Goal: Information Seeking & Learning: Learn about a topic

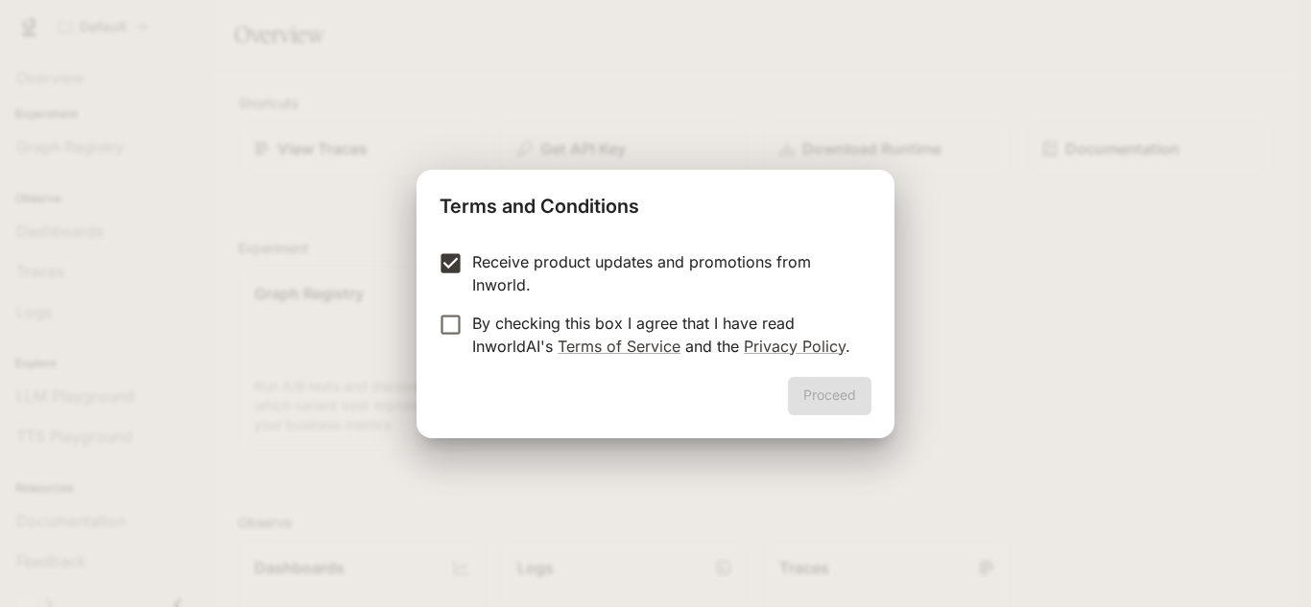
click at [450, 339] on label "By checking this box I agree that I have read InworldAI's Terms of Service and …" at bounding box center [642, 335] width 427 height 46
click at [840, 413] on button "Proceed" at bounding box center [829, 396] width 83 height 38
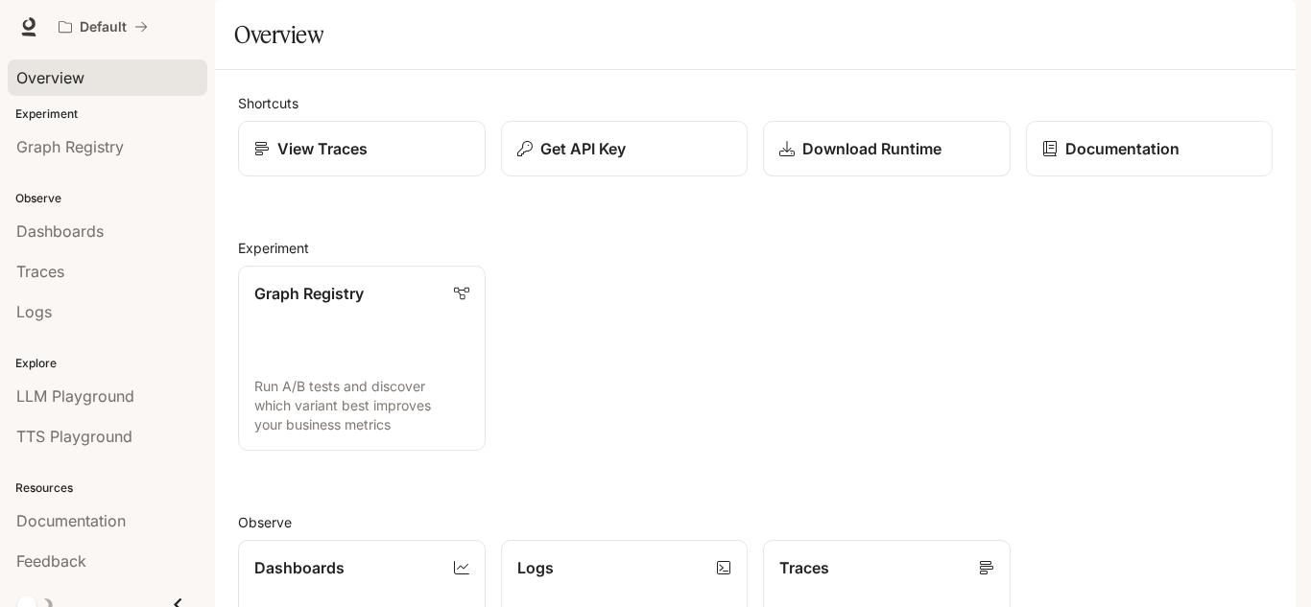
click at [55, 81] on span "Overview" at bounding box center [50, 77] width 68 height 23
click at [101, 239] on span "Dashboards" at bounding box center [59, 231] width 87 height 23
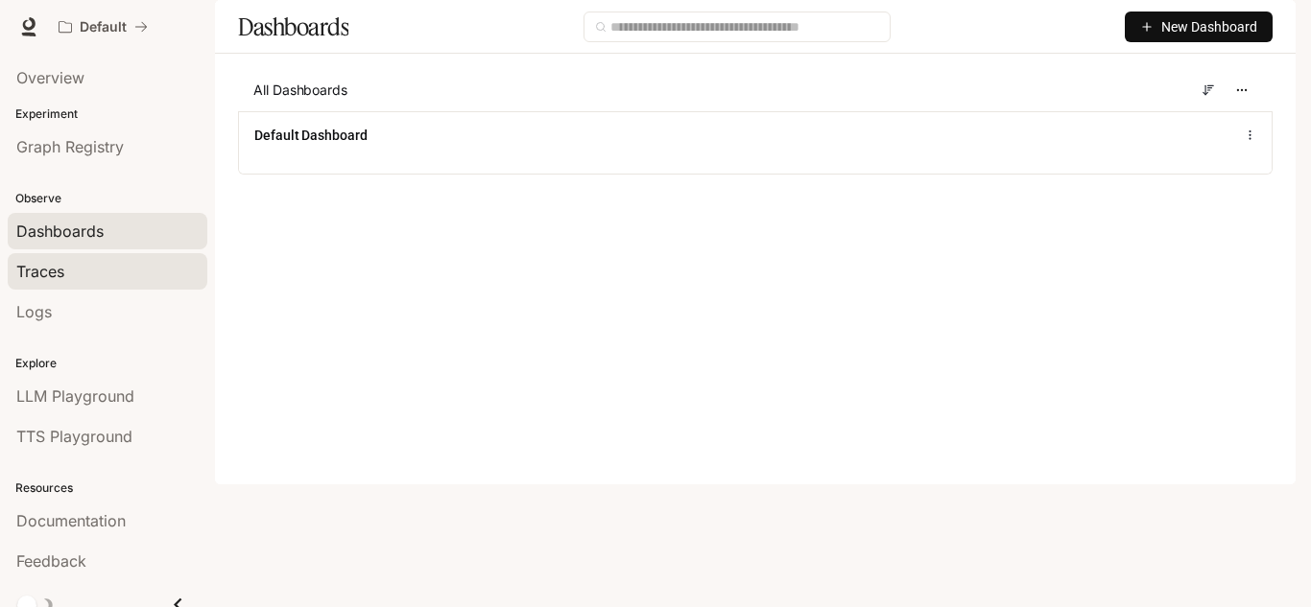
scroll to position [17, 0]
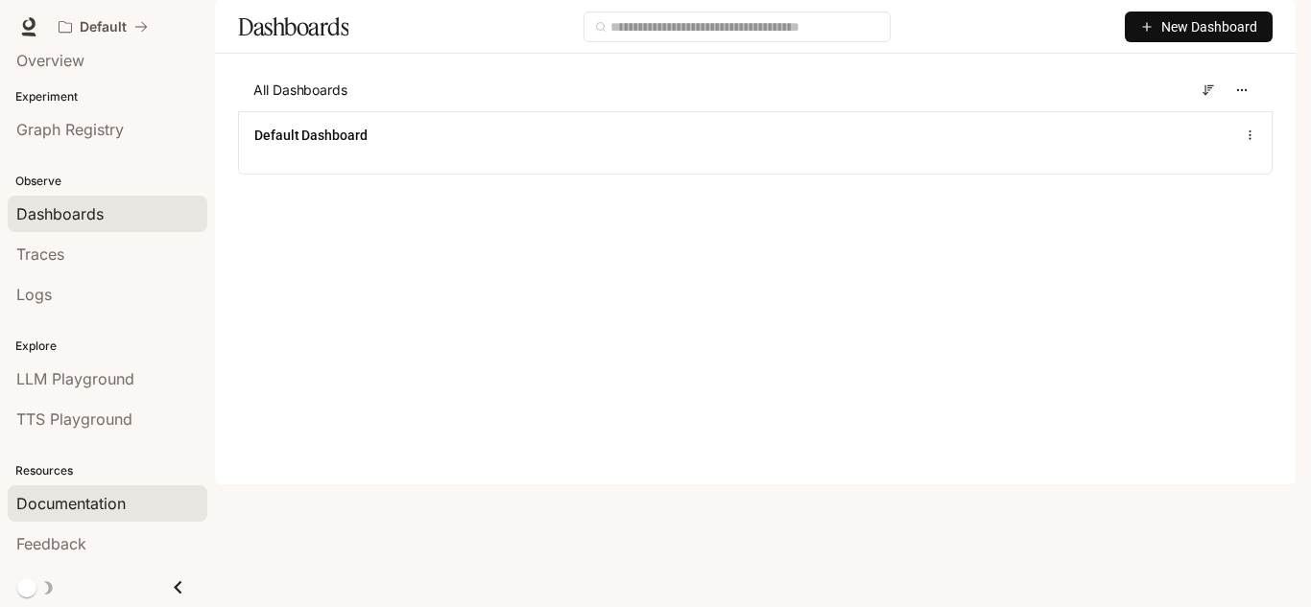
click at [85, 505] on span "Documentation" at bounding box center [70, 503] width 109 height 23
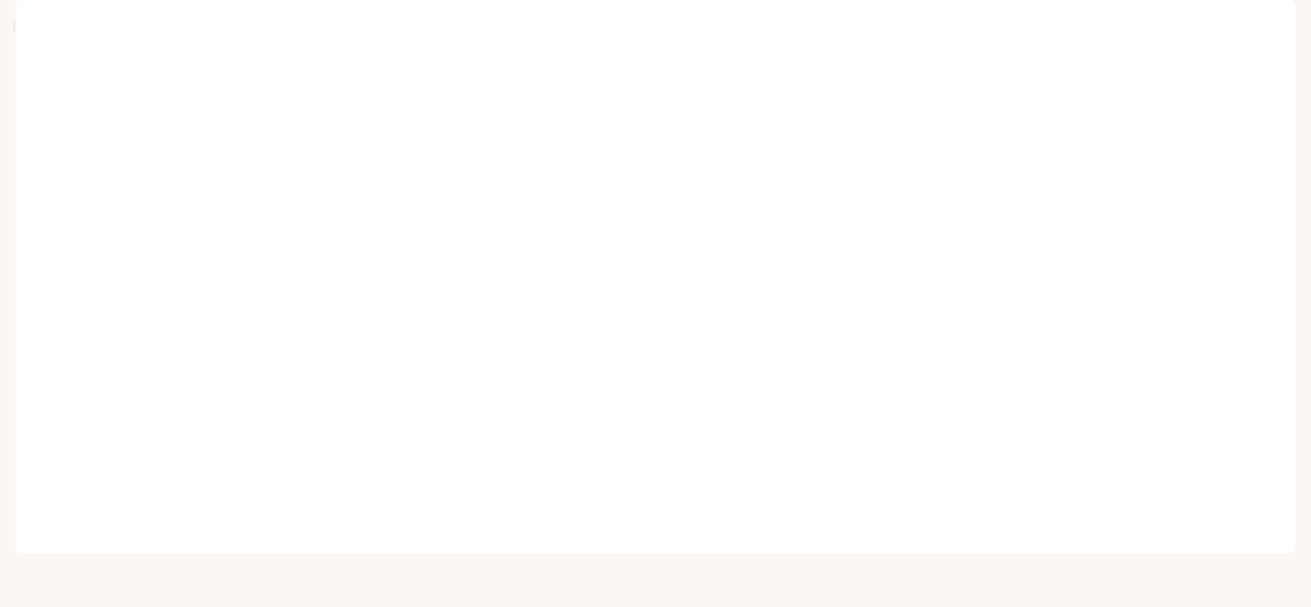
click at [34, 34] on icon at bounding box center [29, 35] width 14 height 4
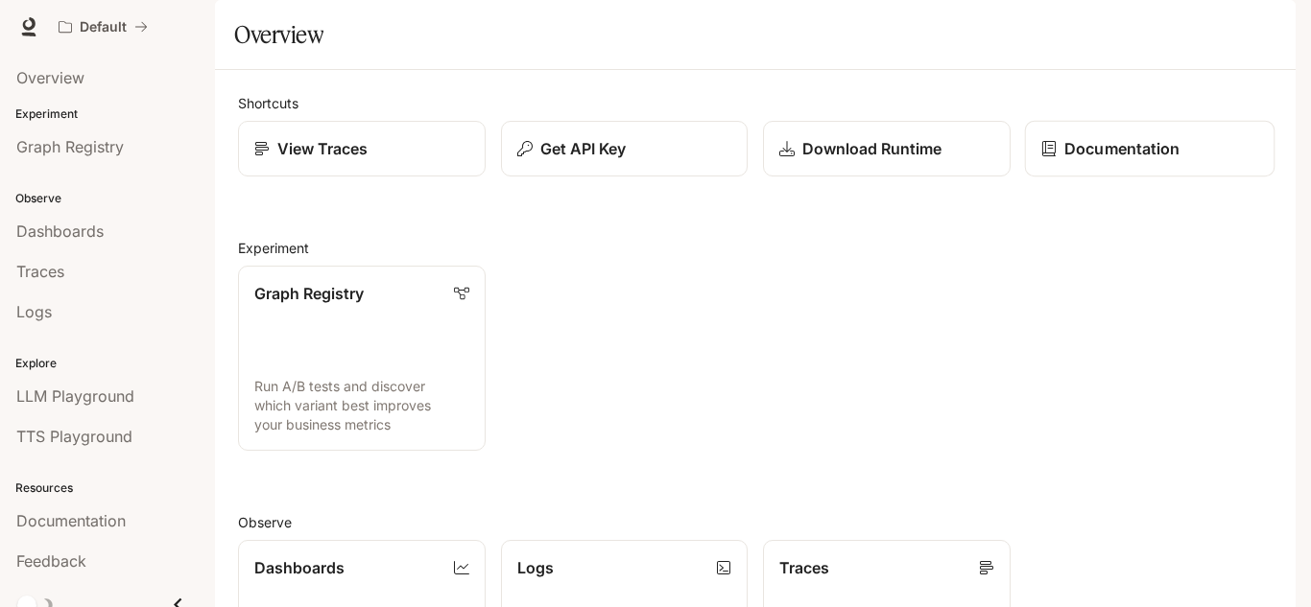
click at [1098, 178] on link "Documentation" at bounding box center [1148, 149] width 249 height 57
